Goal: Task Accomplishment & Management: Manage account settings

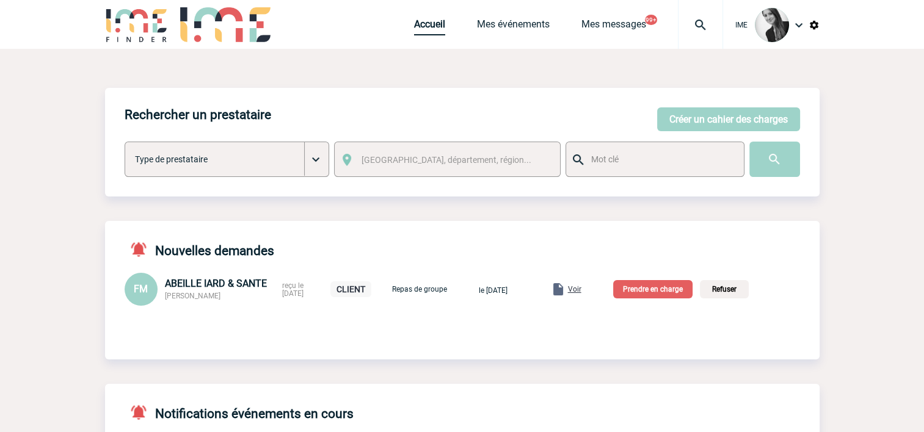
click at [426, 32] on link "Accueil" at bounding box center [429, 26] width 31 height 17
click at [494, 21] on link "Mes événements" at bounding box center [513, 26] width 73 height 17
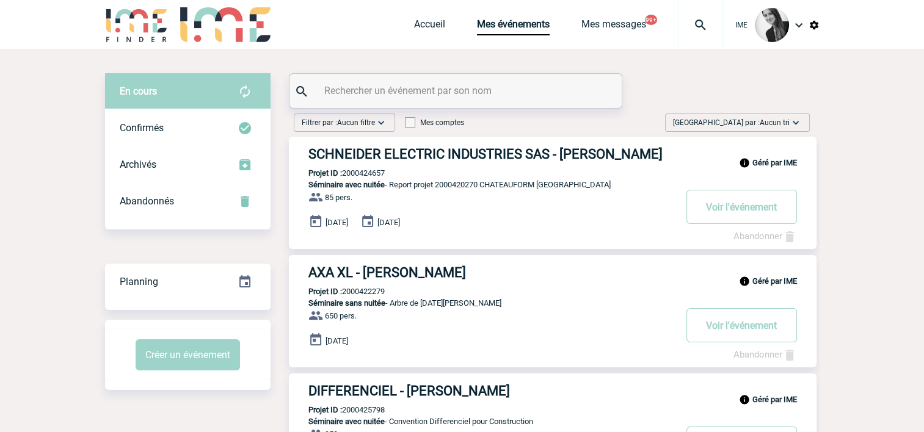
click at [771, 125] on span "Aucun tri" at bounding box center [774, 122] width 30 height 9
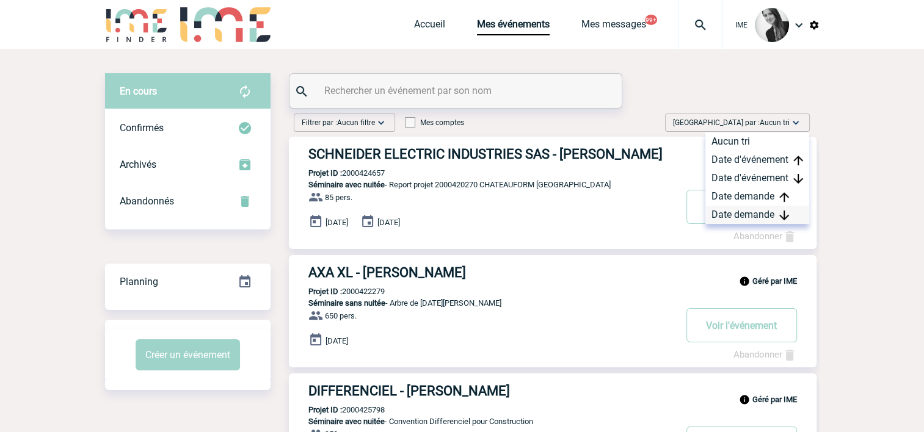
click at [776, 212] on div "Date demande" at bounding box center [757, 215] width 104 height 18
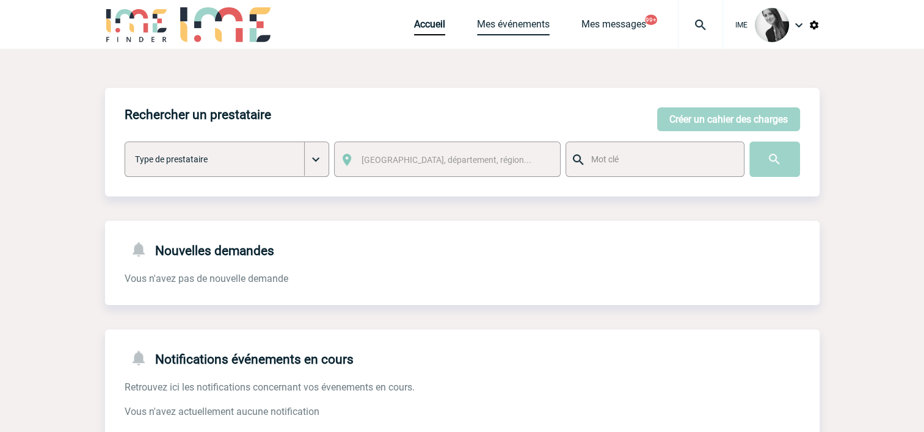
click at [513, 32] on link "Mes événements" at bounding box center [513, 26] width 73 height 17
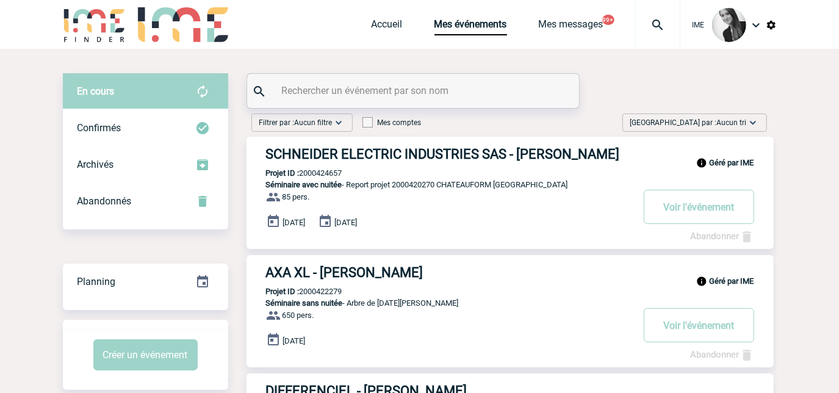
click at [714, 118] on span "[GEOGRAPHIC_DATA] par : Aucun tri" at bounding box center [689, 123] width 117 height 12
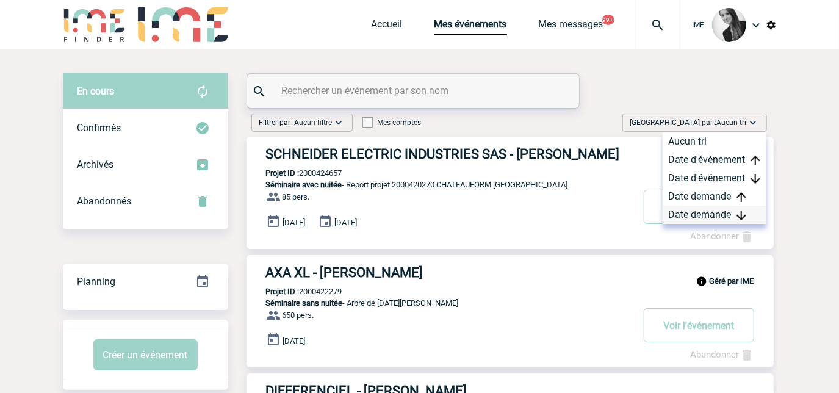
click at [712, 219] on div "Date demande" at bounding box center [715, 215] width 104 height 18
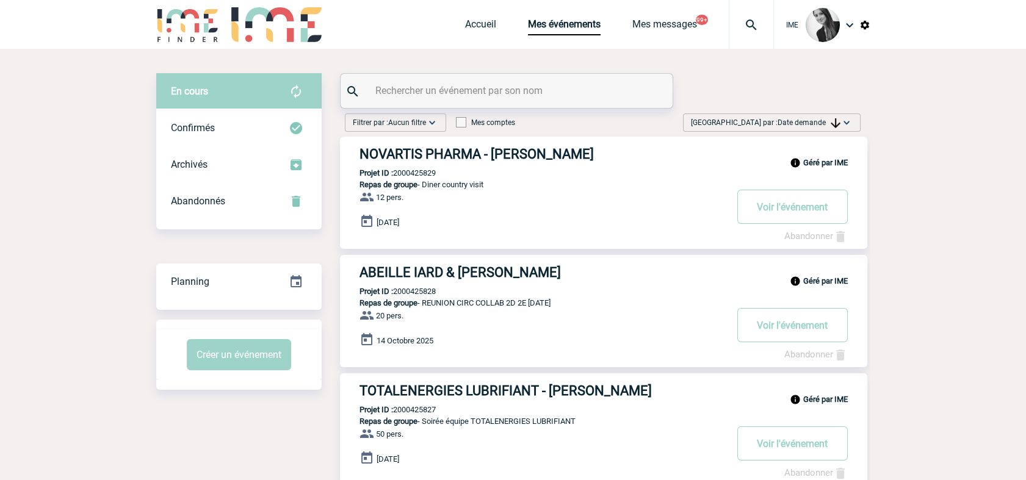
drag, startPoint x: 833, startPoint y: 119, endPoint x: 834, endPoint y: 133, distance: 14.1
click at [833, 121] on img at bounding box center [836, 123] width 10 height 10
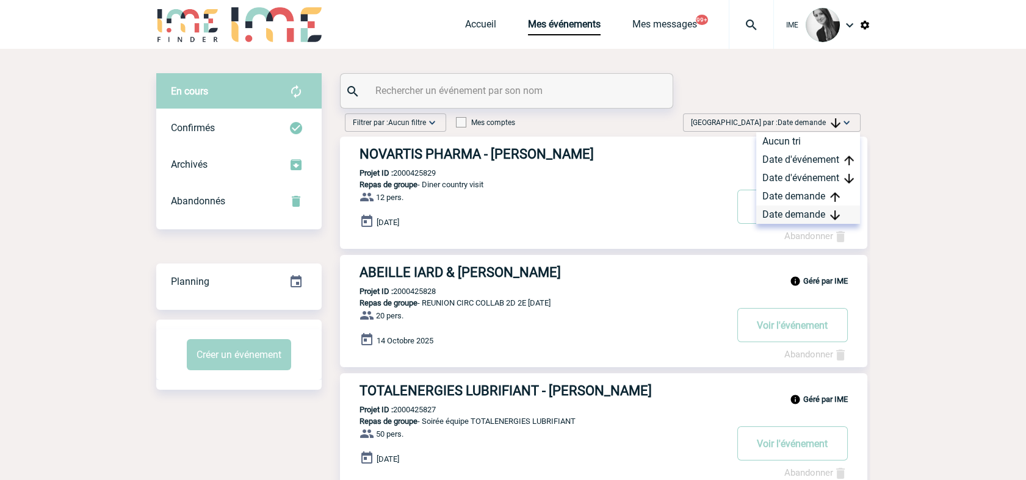
click at [816, 219] on div "Date demande" at bounding box center [808, 215] width 104 height 18
